Goal: Communication & Community: Answer question/provide support

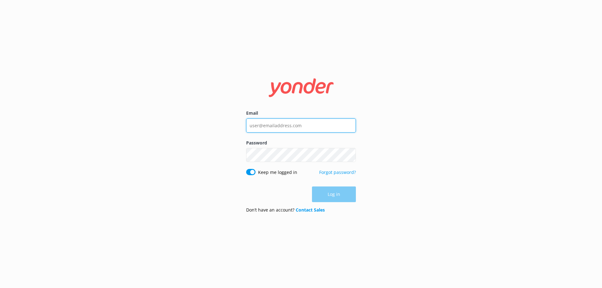
type input "[EMAIL_ADDRESS][DOMAIN_NAME]"
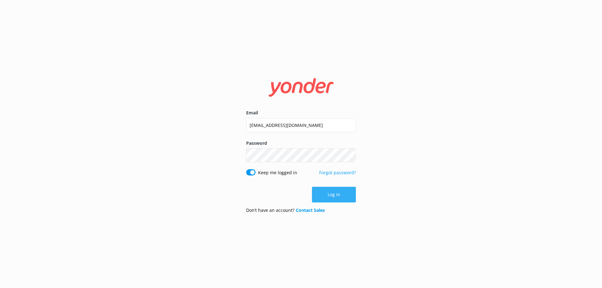
click at [330, 190] on button "Log in" at bounding box center [334, 195] width 44 height 16
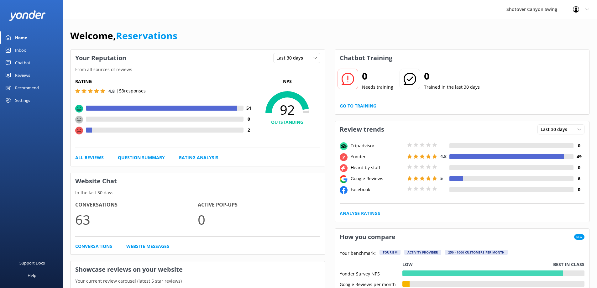
click at [35, 59] on link "Chatbot" at bounding box center [31, 62] width 63 height 13
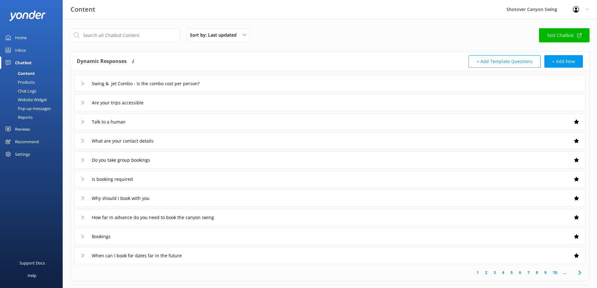
click at [29, 50] on link "Inbox" at bounding box center [31, 50] width 63 height 13
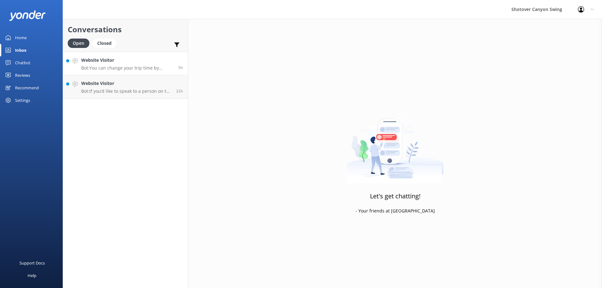
click at [122, 66] on p "Bot: You can change your trip time by contacting us at [PHONE_NUMBER]. We'll do…" at bounding box center [127, 68] width 92 height 6
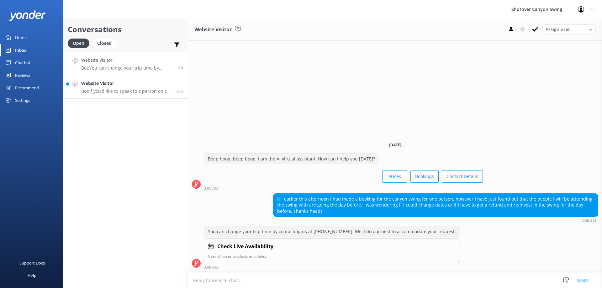
click at [122, 79] on link "Website Visitor Bot: If you’d like to speak to a person on the Shotover Canyon …" at bounding box center [125, 87] width 125 height 24
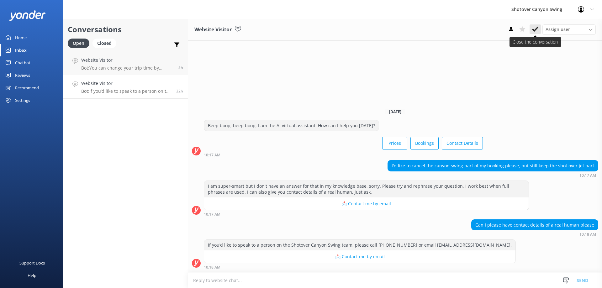
click at [536, 28] on icon at bounding box center [535, 29] width 6 height 6
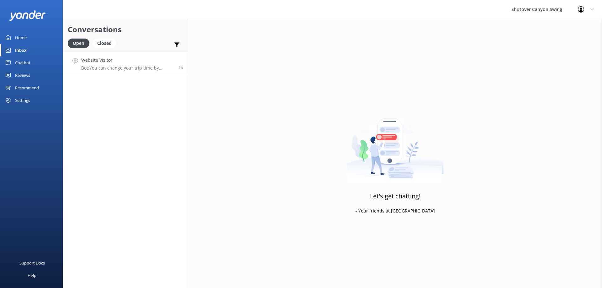
click at [153, 62] on h4 "Website Visitor" at bounding box center [127, 60] width 92 height 7
